Goal: Task Accomplishment & Management: Complete application form

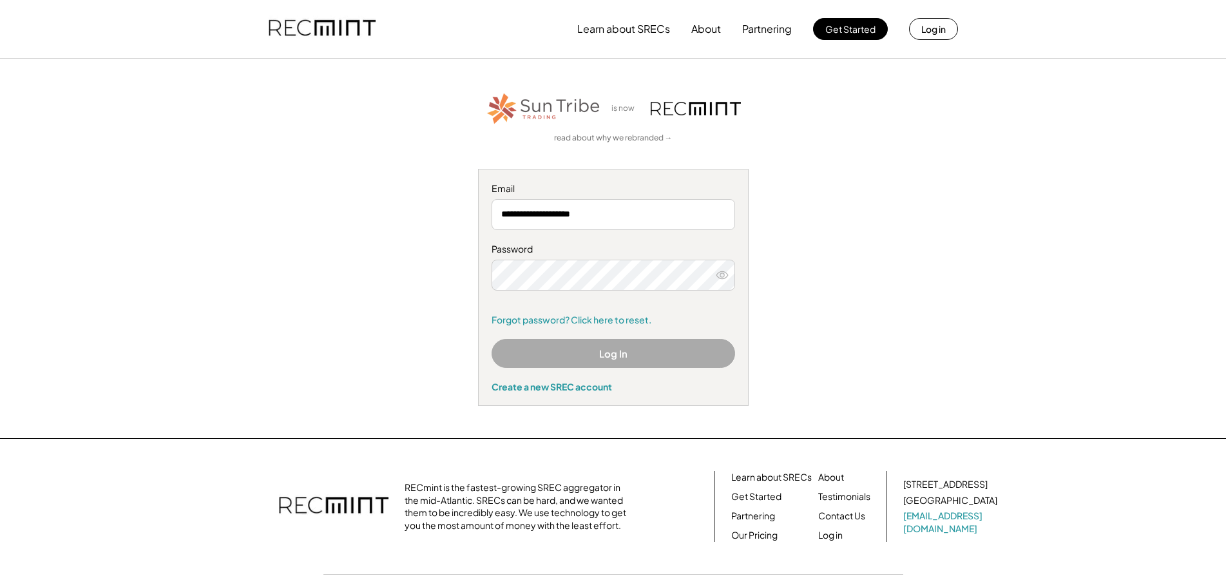
click at [591, 357] on button "Log In" at bounding box center [612, 353] width 243 height 29
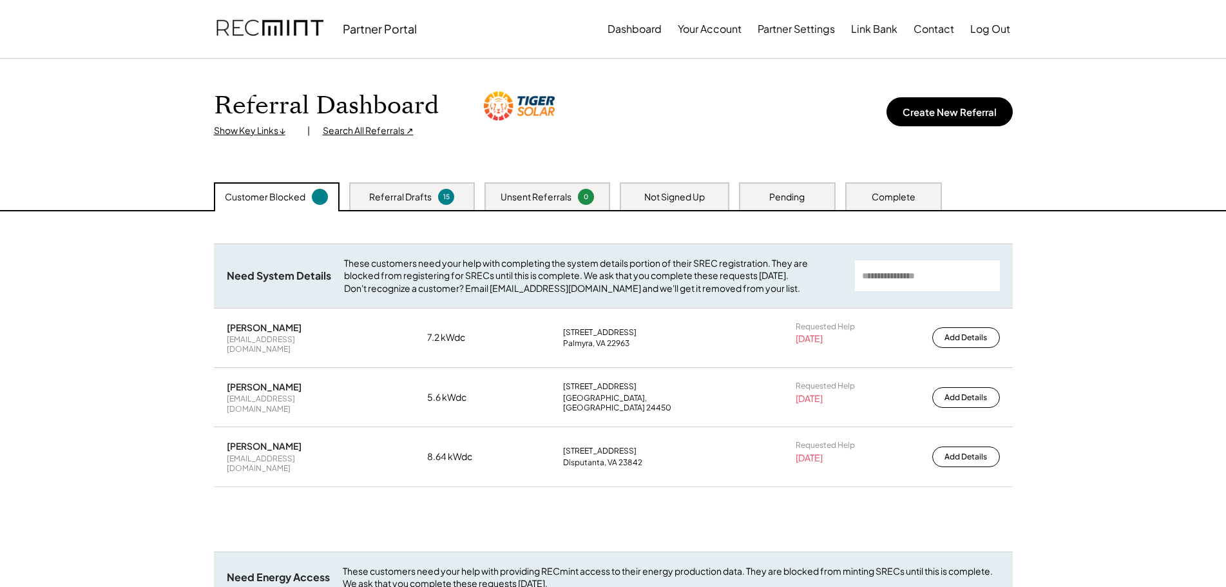
click at [910, 195] on div "Complete" at bounding box center [893, 197] width 44 height 13
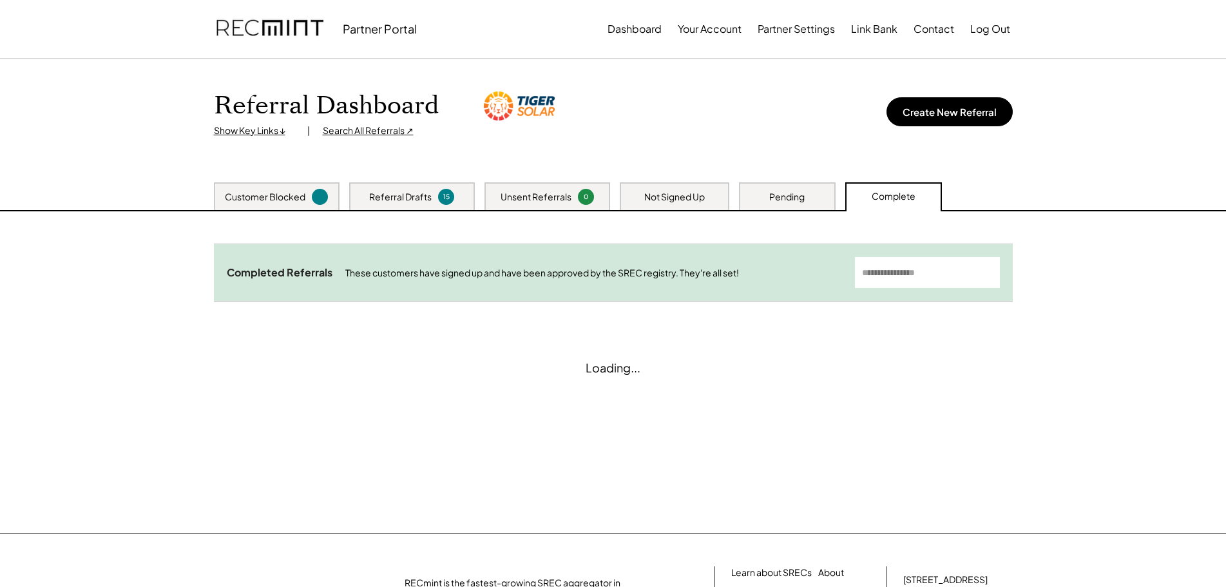
click at [920, 263] on input "input" at bounding box center [927, 272] width 145 height 31
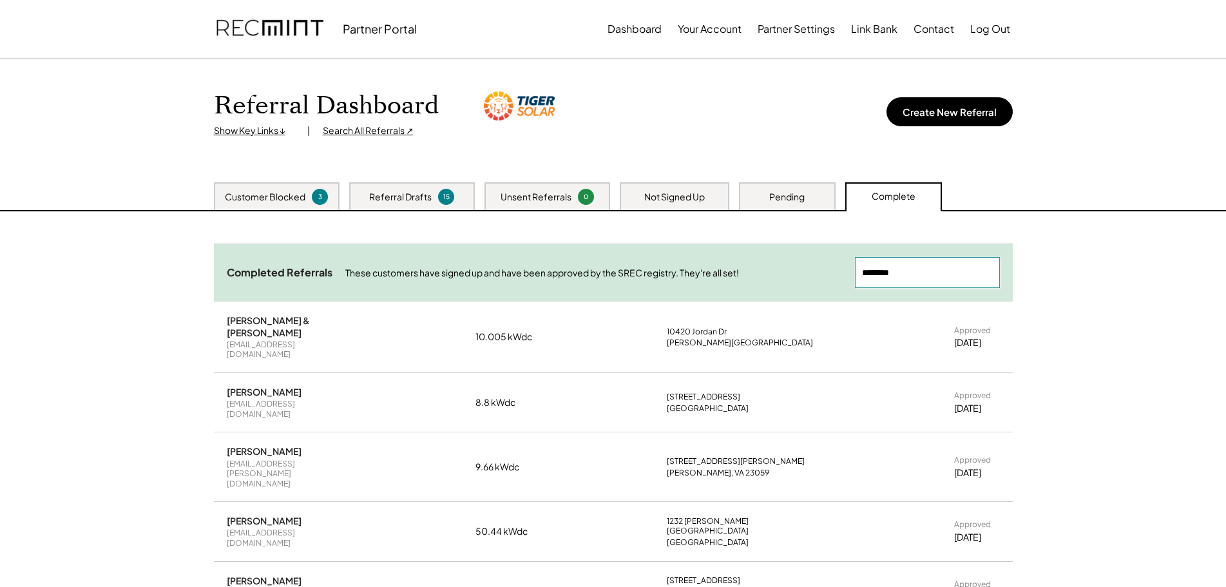
type input "********"
